Goal: Information Seeking & Learning: Learn about a topic

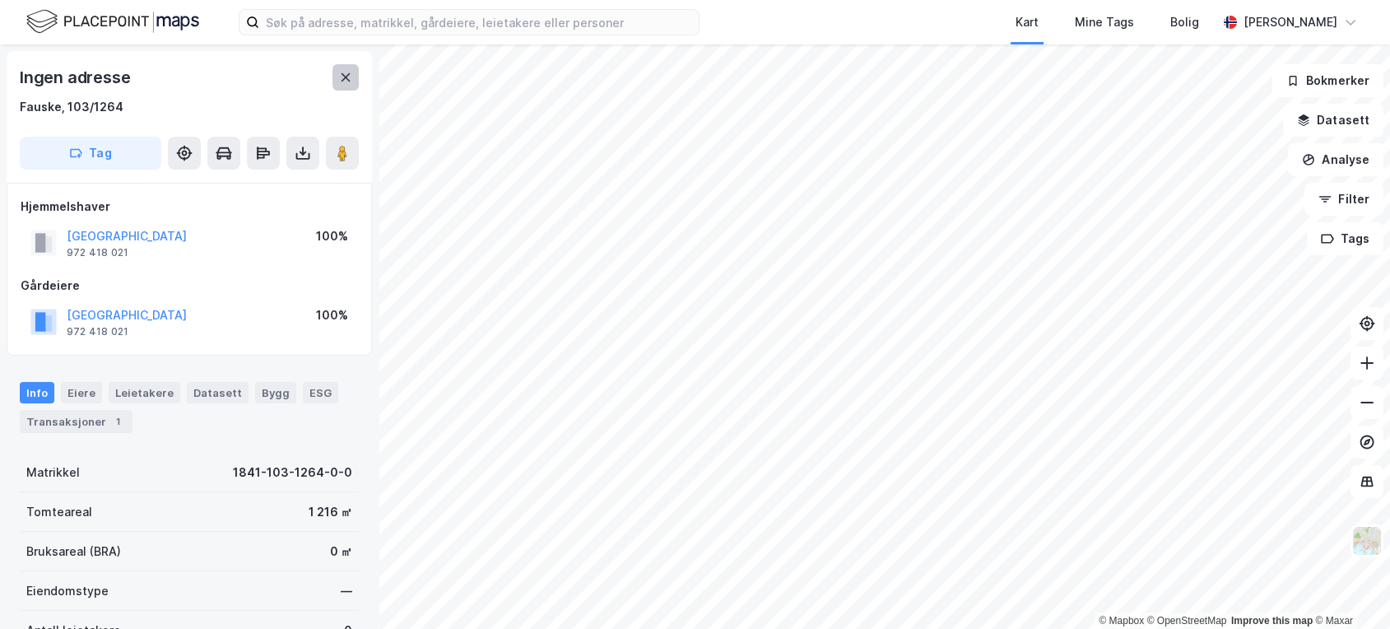
click at [349, 71] on icon at bounding box center [345, 77] width 13 height 13
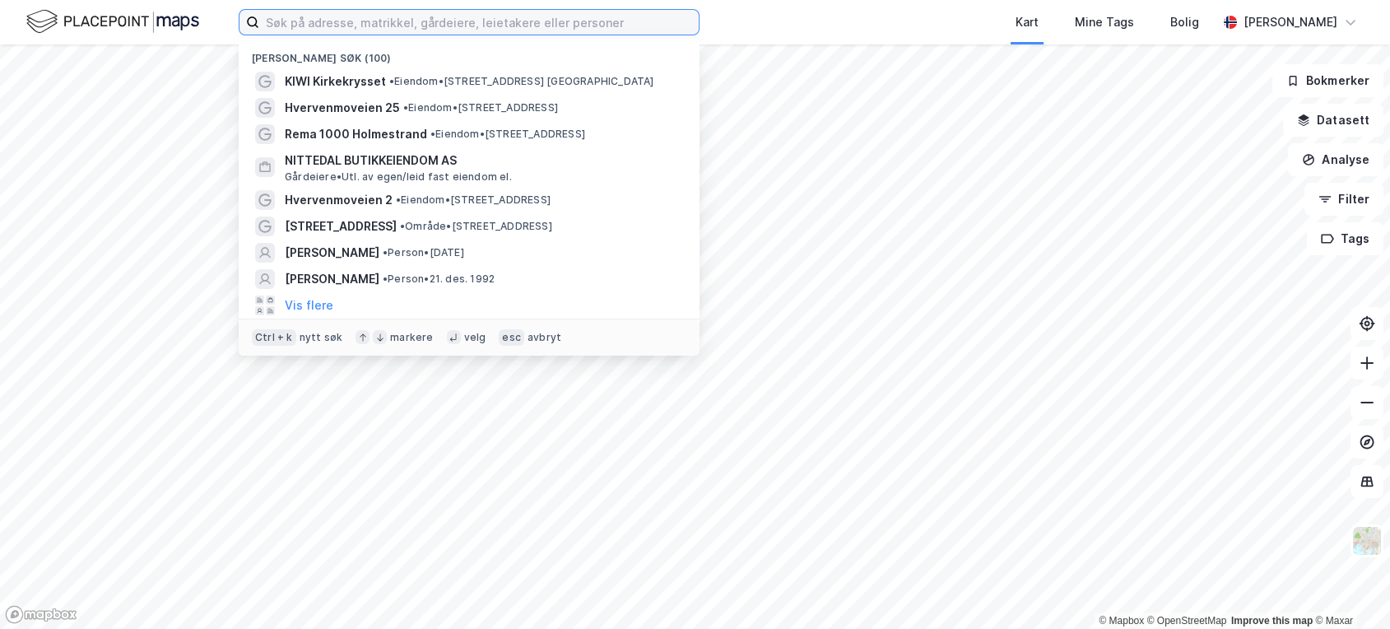
click at [355, 16] on input at bounding box center [478, 22] width 439 height 25
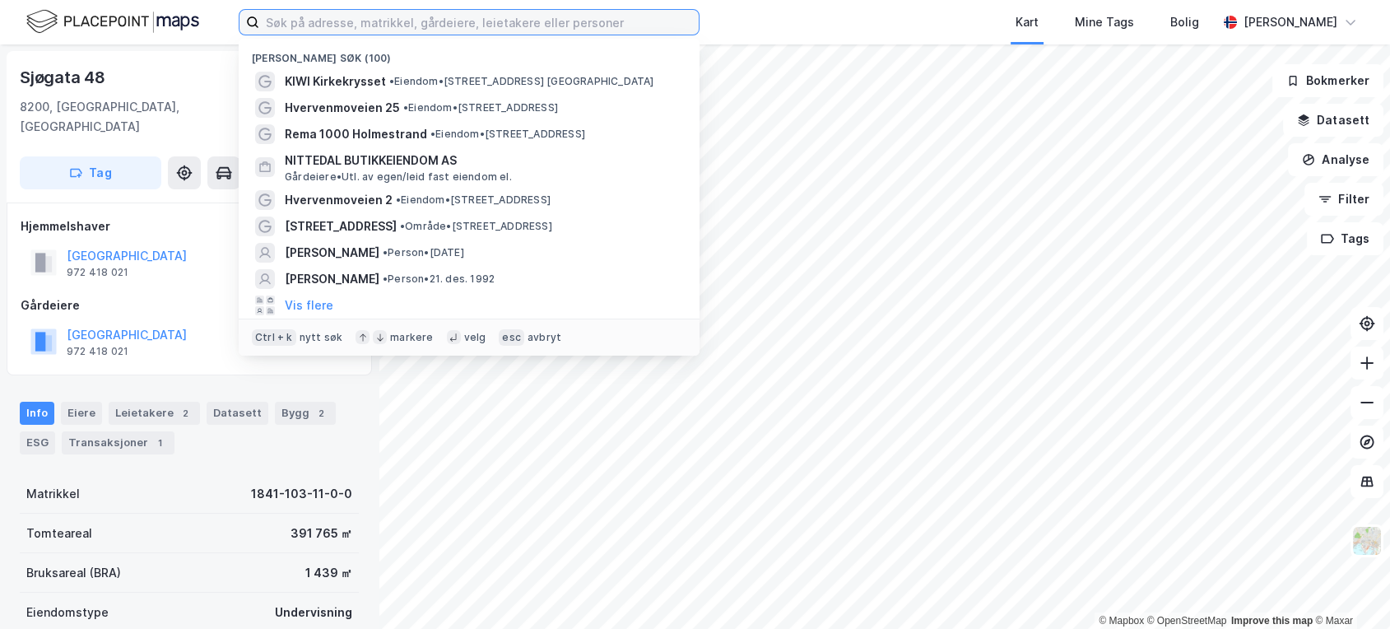
click at [325, 29] on input at bounding box center [478, 22] width 439 height 25
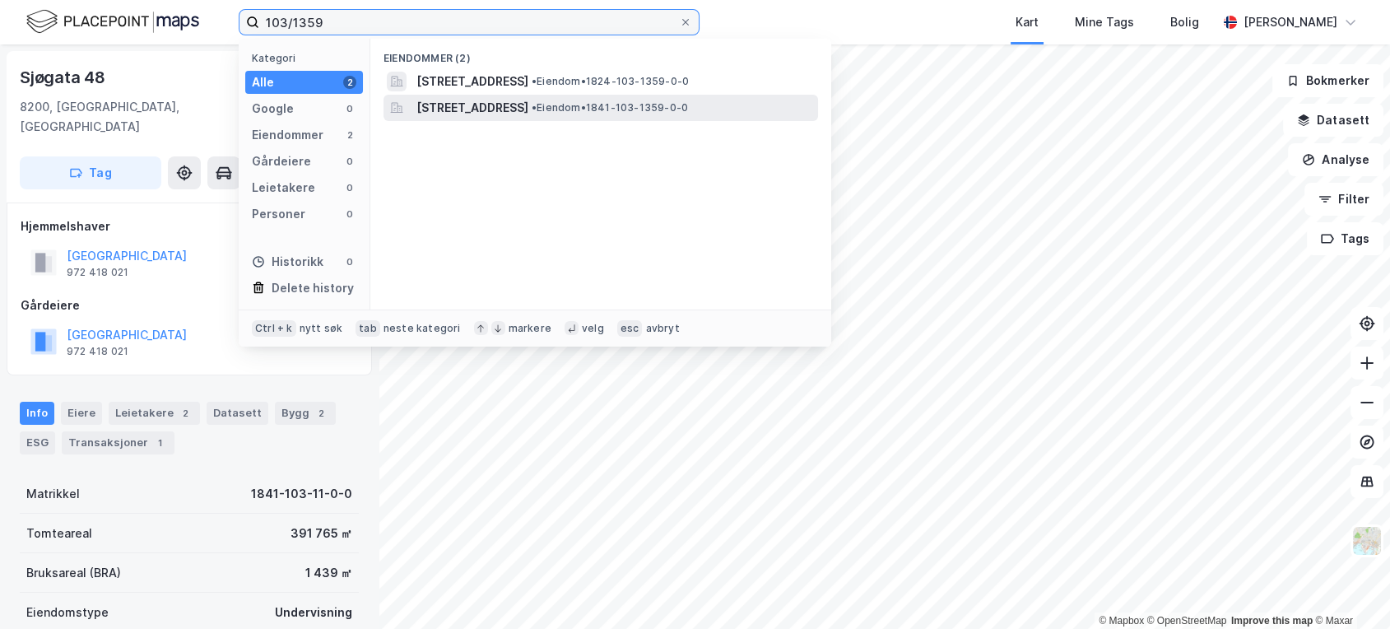
type input "103/1359"
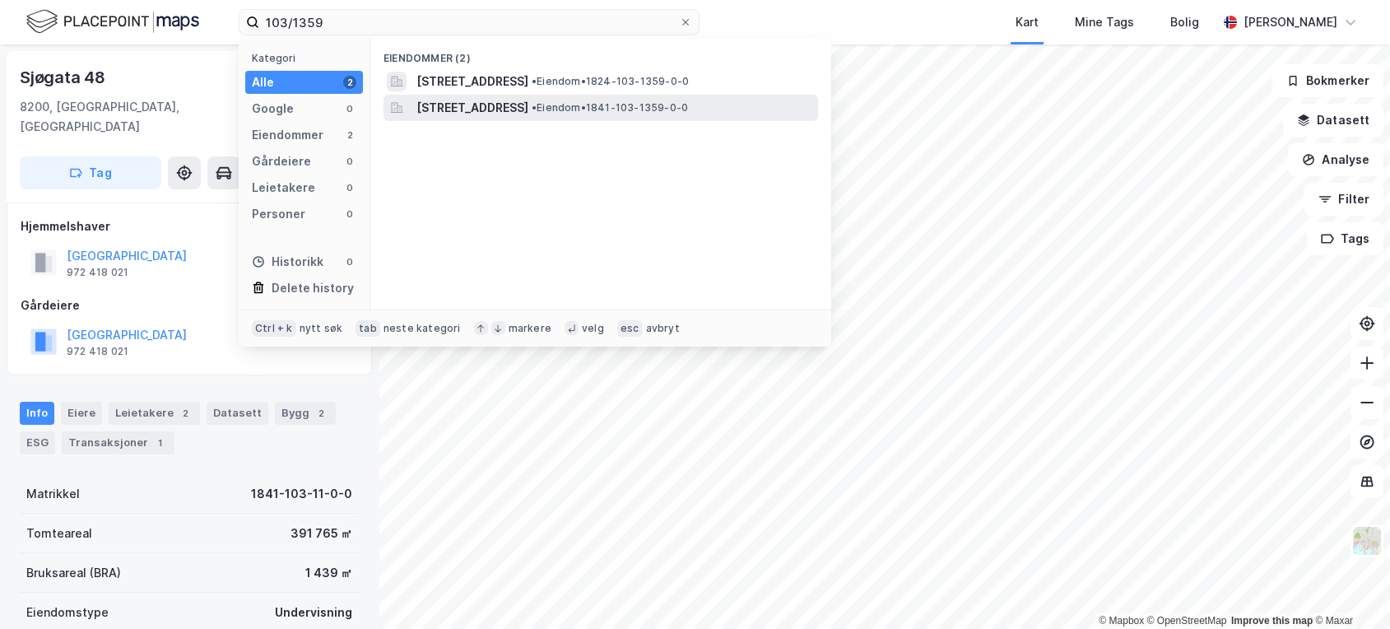
click at [528, 108] on span "[STREET_ADDRESS]" at bounding box center [472, 108] width 112 height 20
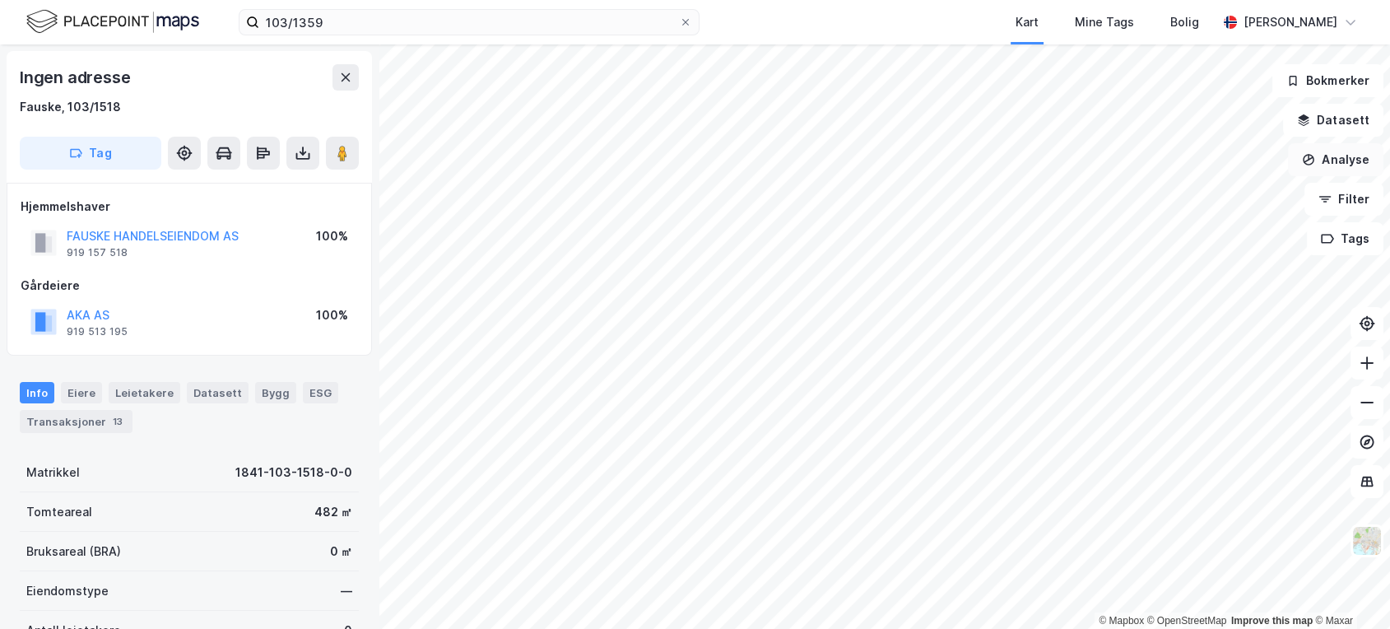
click at [1343, 154] on button "Analyse" at bounding box center [1335, 159] width 95 height 33
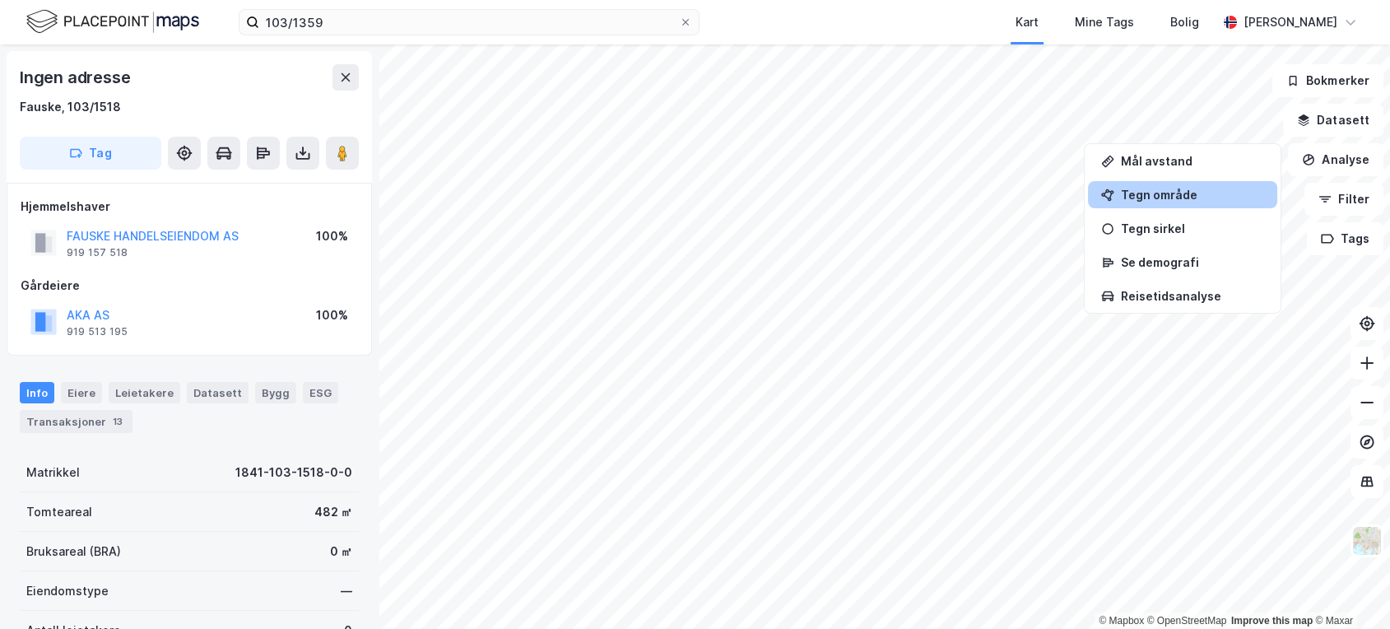
click at [1191, 195] on div "Tegn område" at bounding box center [1192, 195] width 143 height 14
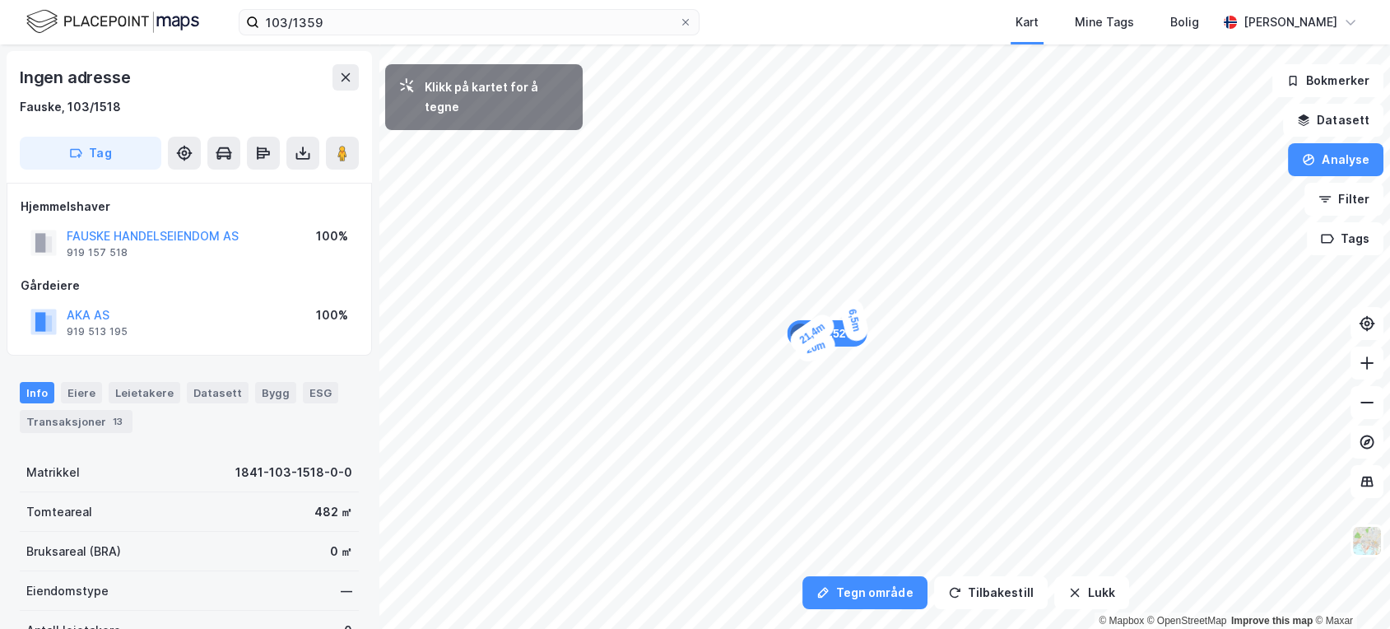
click at [851, 305] on div "6,5m" at bounding box center [854, 320] width 32 height 46
click at [760, 318] on div "10,2m" at bounding box center [767, 339] width 35 height 52
click at [775, 44] on div "163,44㎡ 1 20m 6,7m 20,6m 8,9m 1,2m" at bounding box center [695, 44] width 1390 height 0
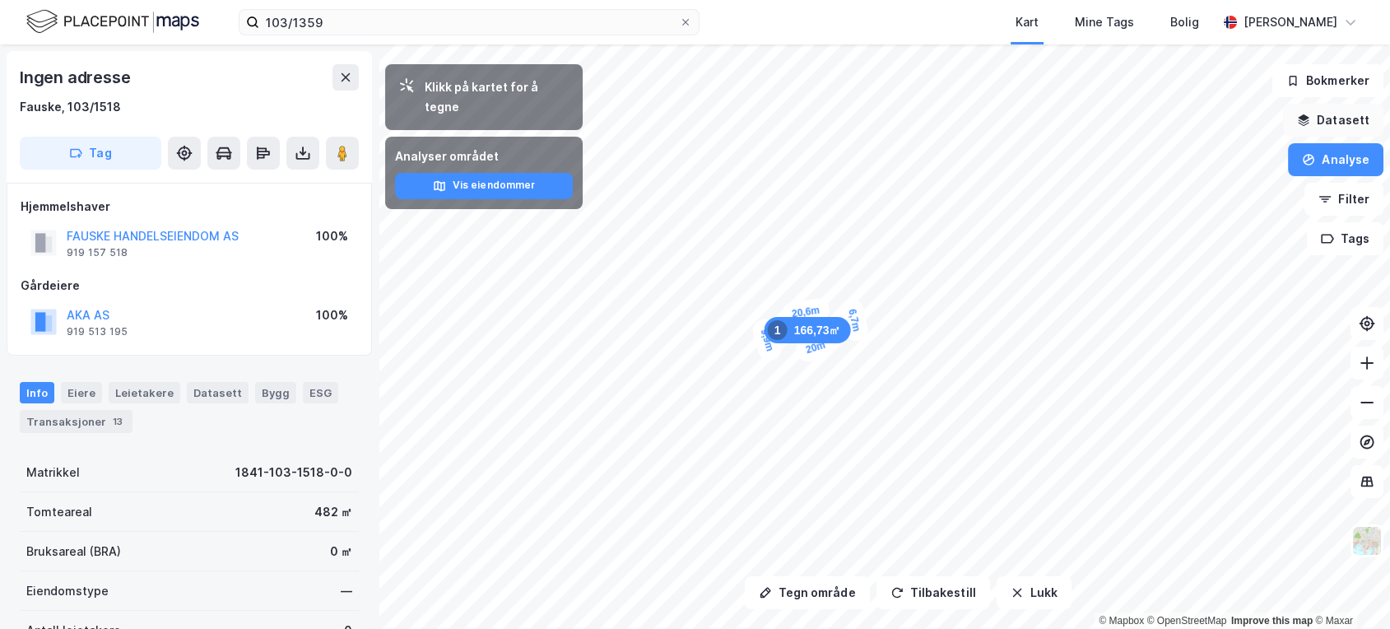
click at [1350, 105] on button "Datasett" at bounding box center [1333, 120] width 100 height 33
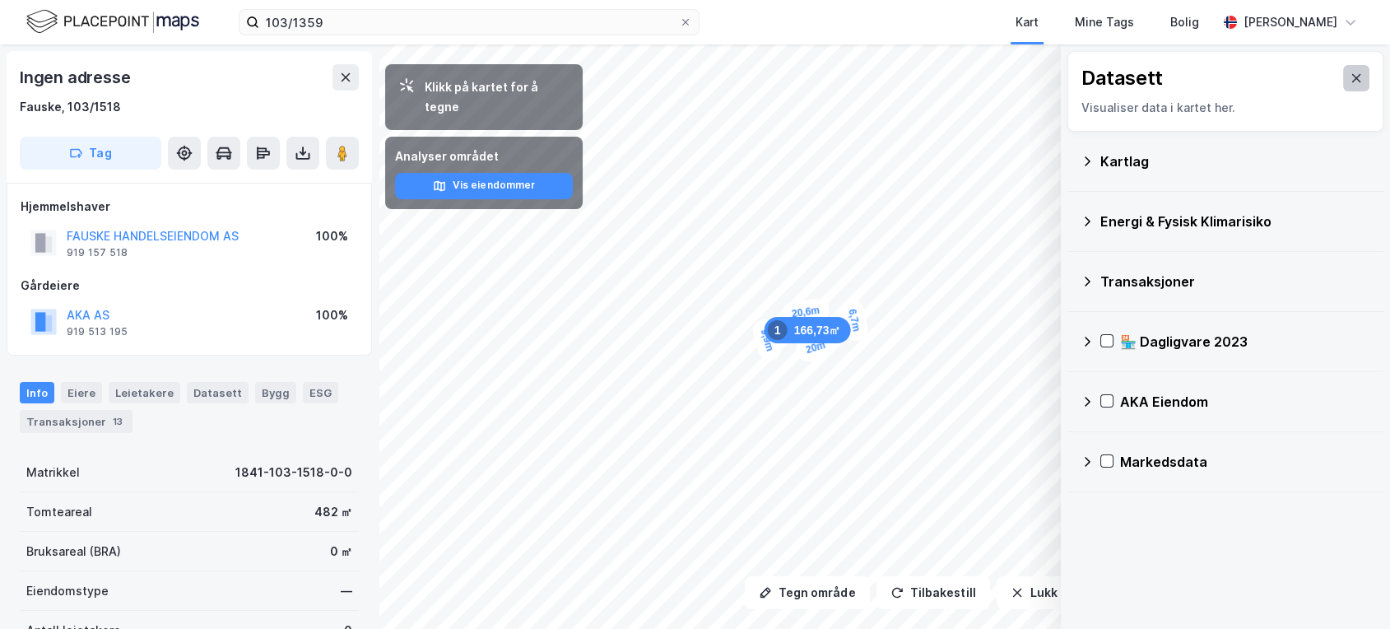
click at [1350, 72] on icon at bounding box center [1356, 78] width 13 height 13
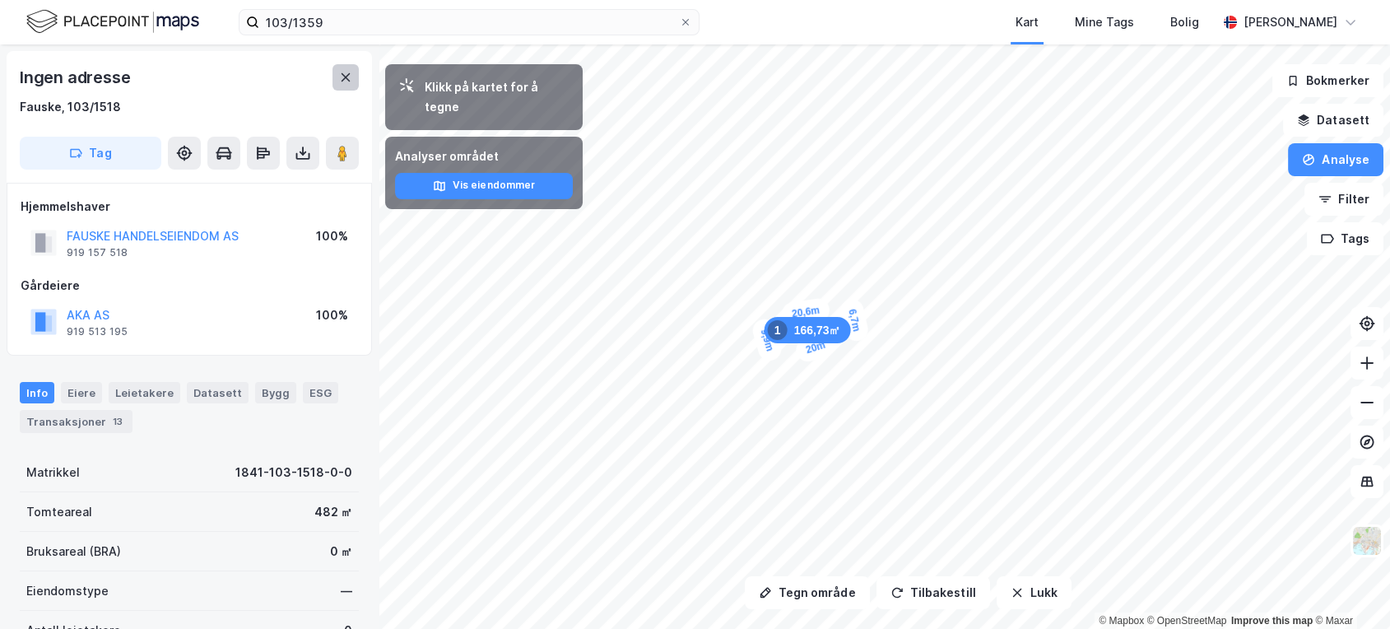
click at [346, 75] on icon at bounding box center [345, 77] width 13 height 13
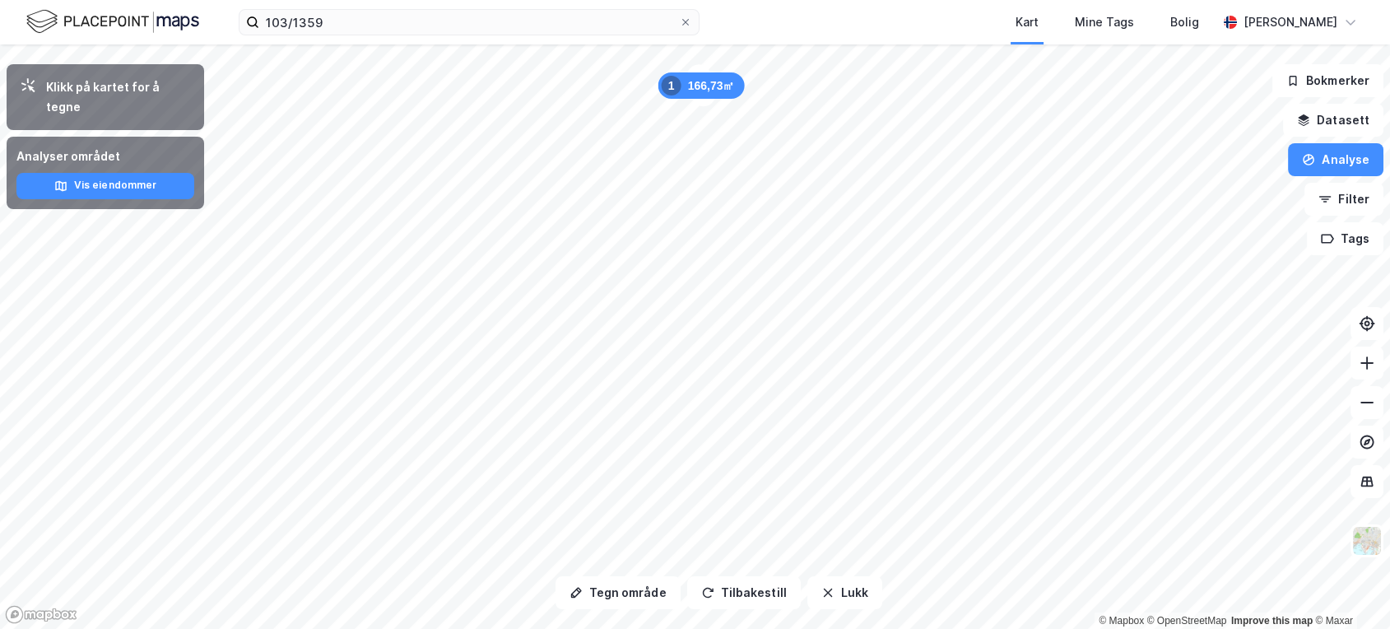
click at [523, 30] on div "103/1359 Kart Mine Tags Bolig [PERSON_NAME] Tegn område Tilbakestill Lukk Klikk…" at bounding box center [695, 314] width 1390 height 629
click at [597, 0] on html "103/1359 Kart Mine Tags Bolig [PERSON_NAME] Tegn område Tilbakestill Lukk Klikk…" at bounding box center [695, 314] width 1390 height 629
click at [667, 628] on html "103/1359 Kart Mine Tags Bolig [PERSON_NAME] Tegn område Tilbakestill Lukk Klikk…" at bounding box center [695, 314] width 1390 height 629
click at [152, 173] on button "Vis eiendommer" at bounding box center [105, 186] width 178 height 26
